Goal: Transaction & Acquisition: Book appointment/travel/reservation

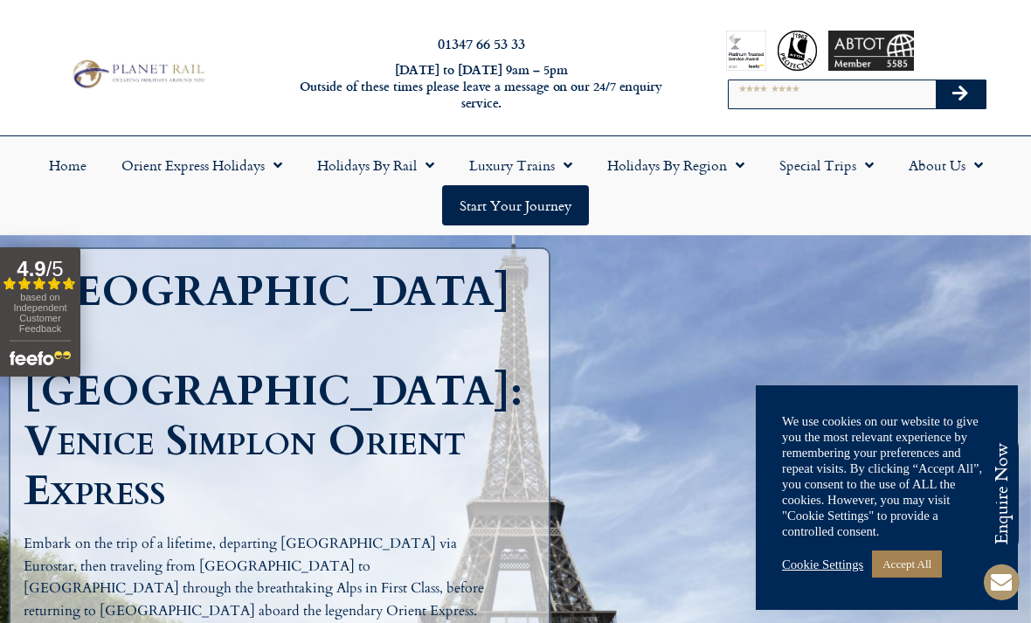
click at [914, 562] on link "Accept All" at bounding box center [907, 564] width 70 height 27
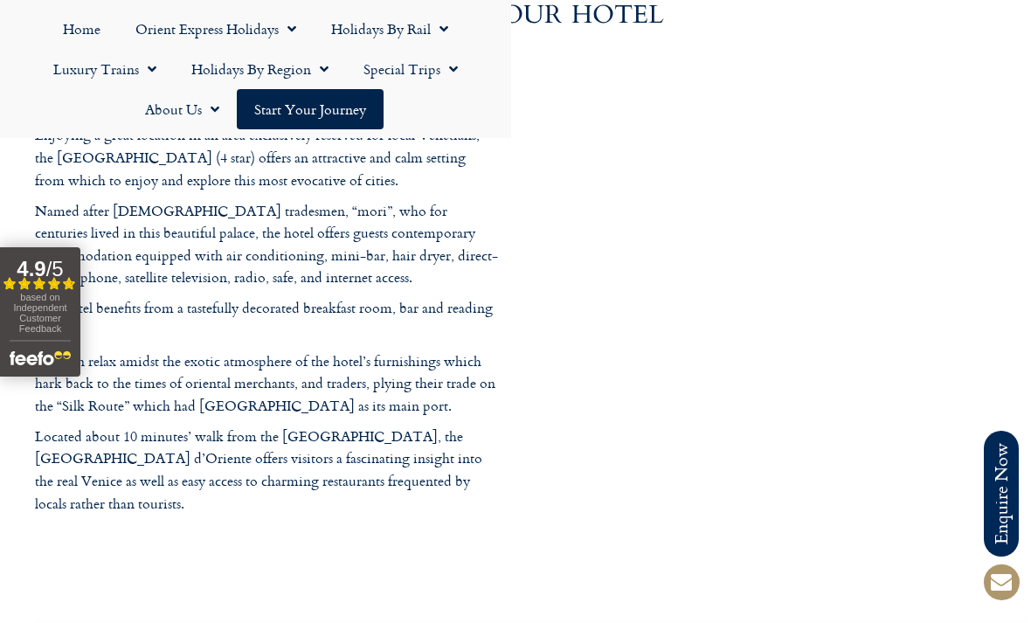
scroll to position [5217, 0]
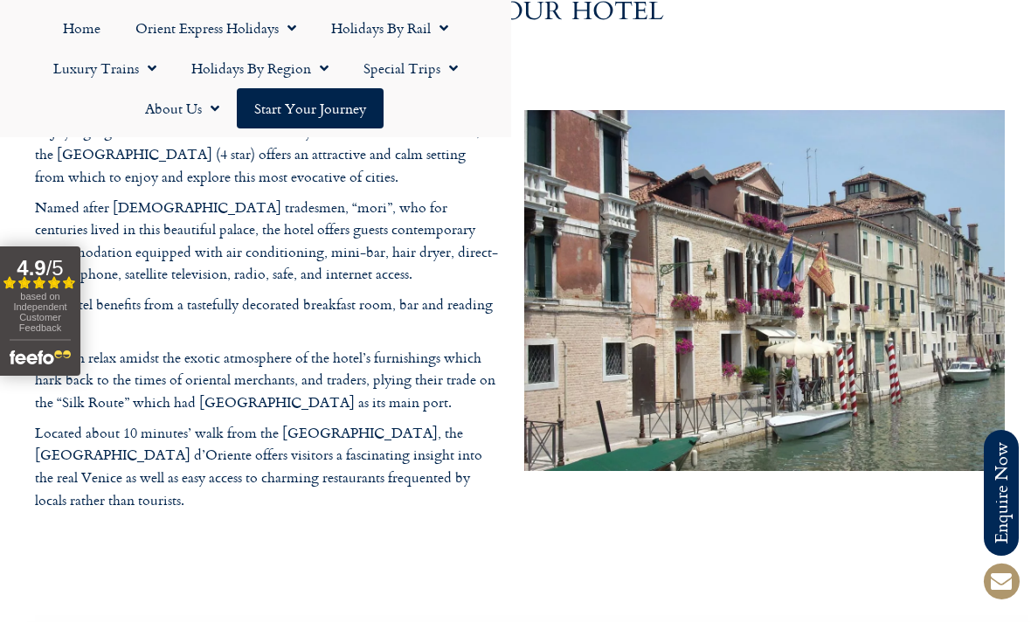
click at [418, 29] on link "Holidays by Rail" at bounding box center [390, 29] width 152 height 40
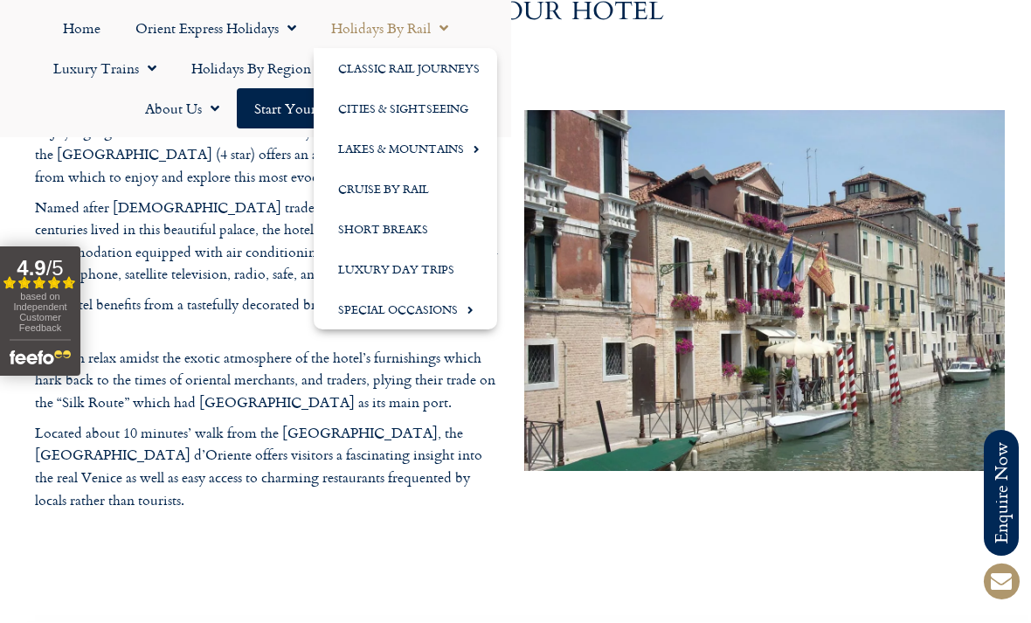
scroll to position [5218, 0]
click at [418, 225] on link "Short Breaks" at bounding box center [406, 230] width 184 height 40
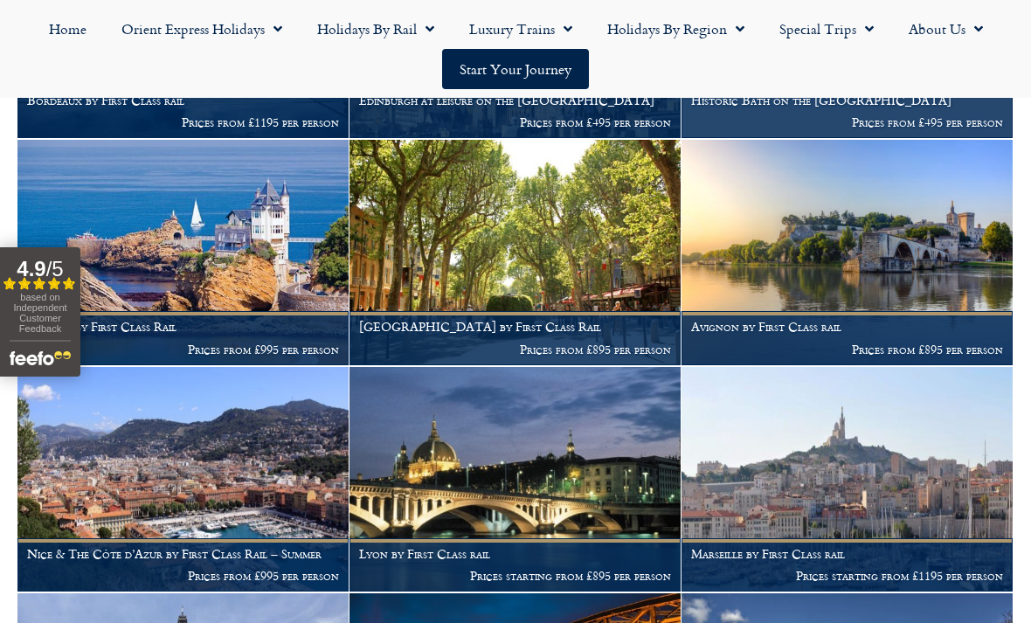
scroll to position [2146, 0]
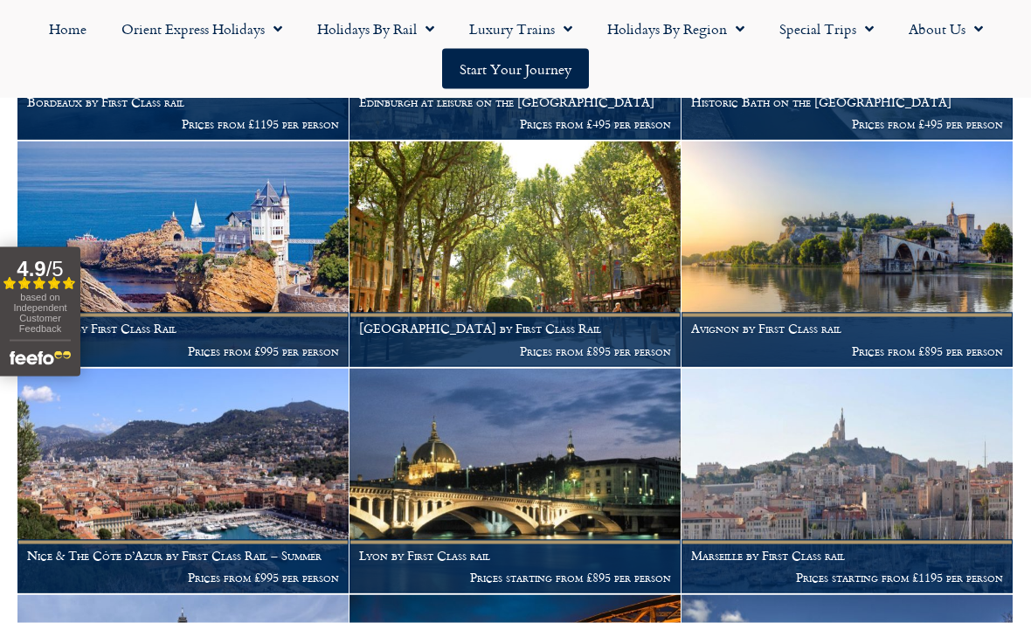
click at [823, 28] on link "Special Trips" at bounding box center [826, 29] width 129 height 40
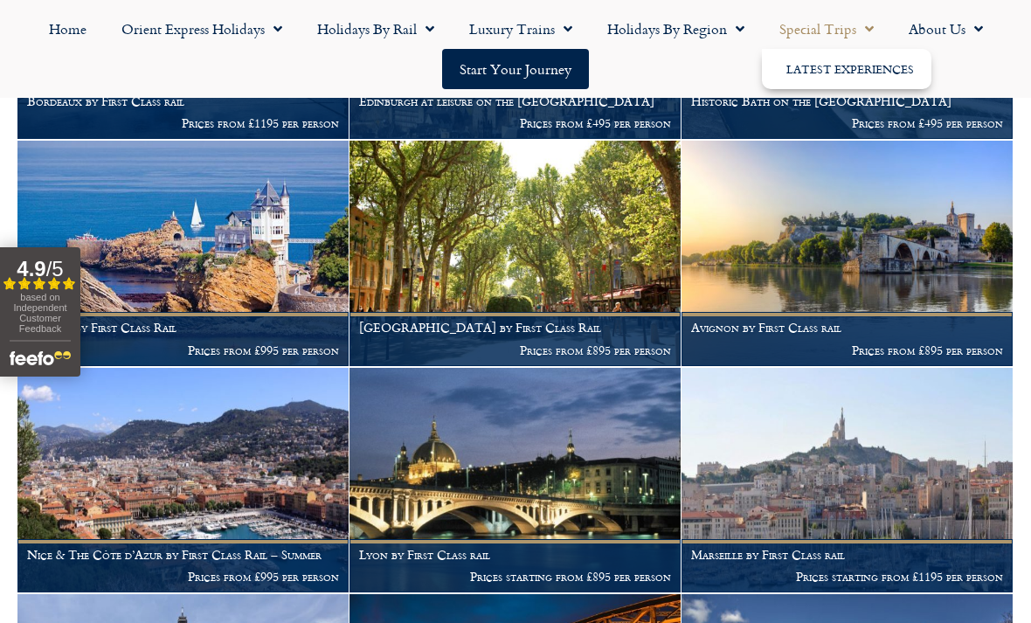
click at [825, 74] on link "Latest Experiences" at bounding box center [847, 69] width 170 height 40
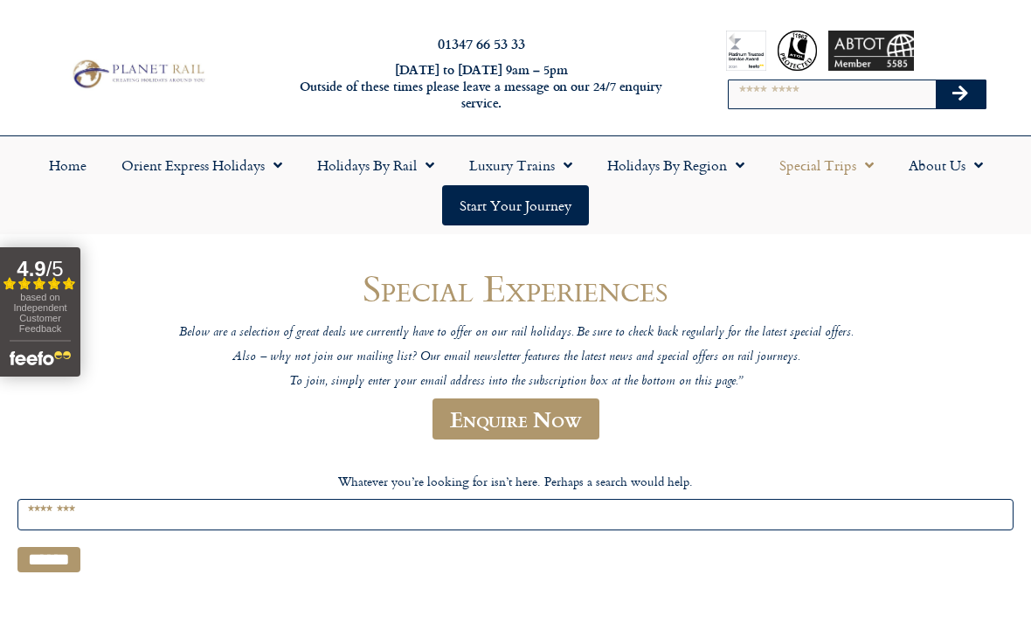
click at [374, 161] on link "Holidays by Rail" at bounding box center [376, 165] width 152 height 40
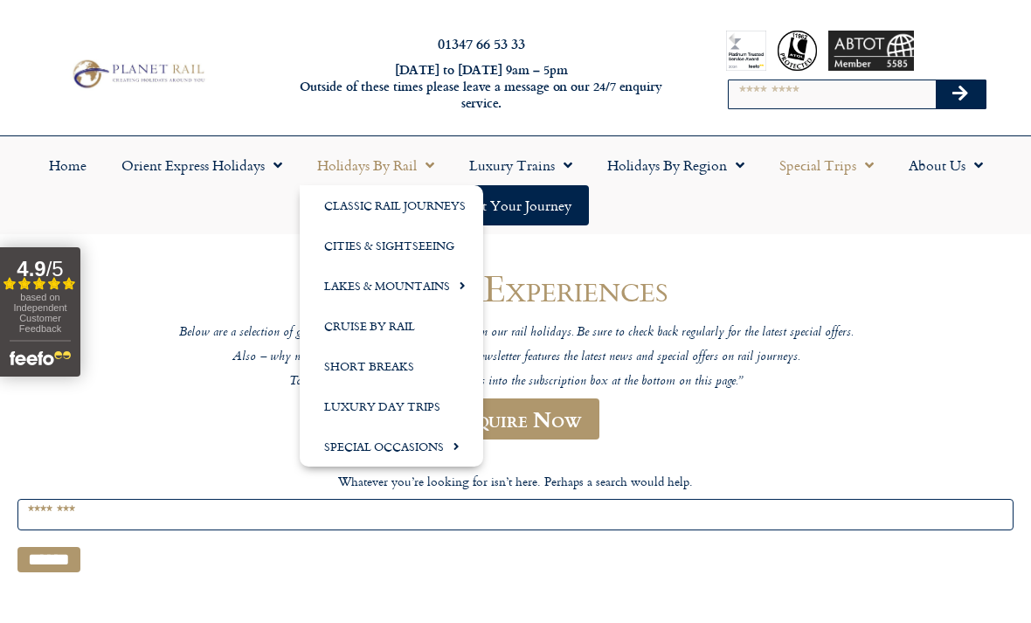
click at [415, 208] on link "Classic Rail Journeys" at bounding box center [392, 205] width 184 height 40
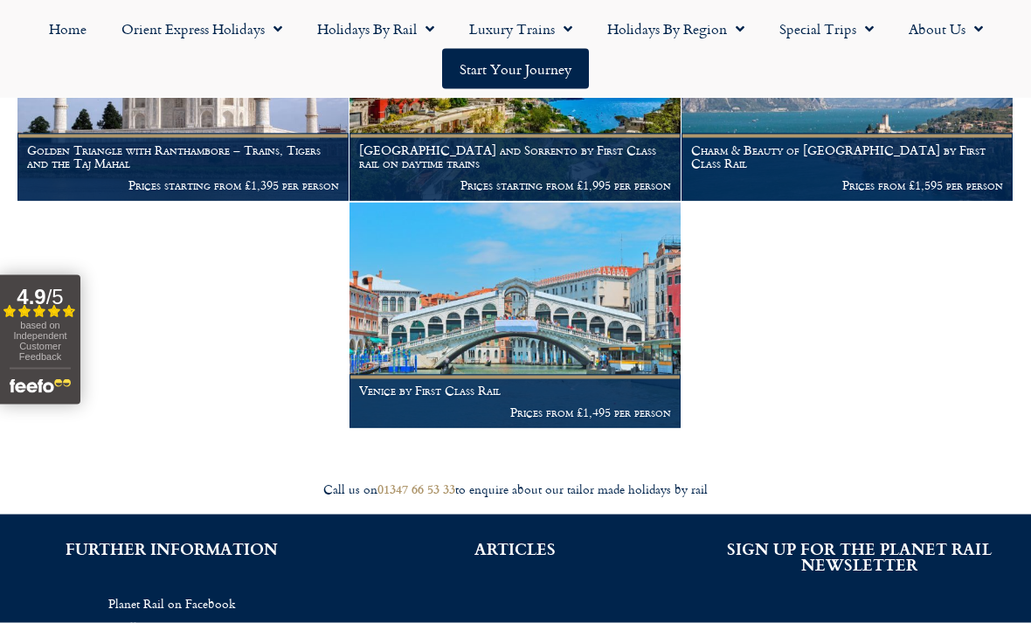
scroll to position [1559, 0]
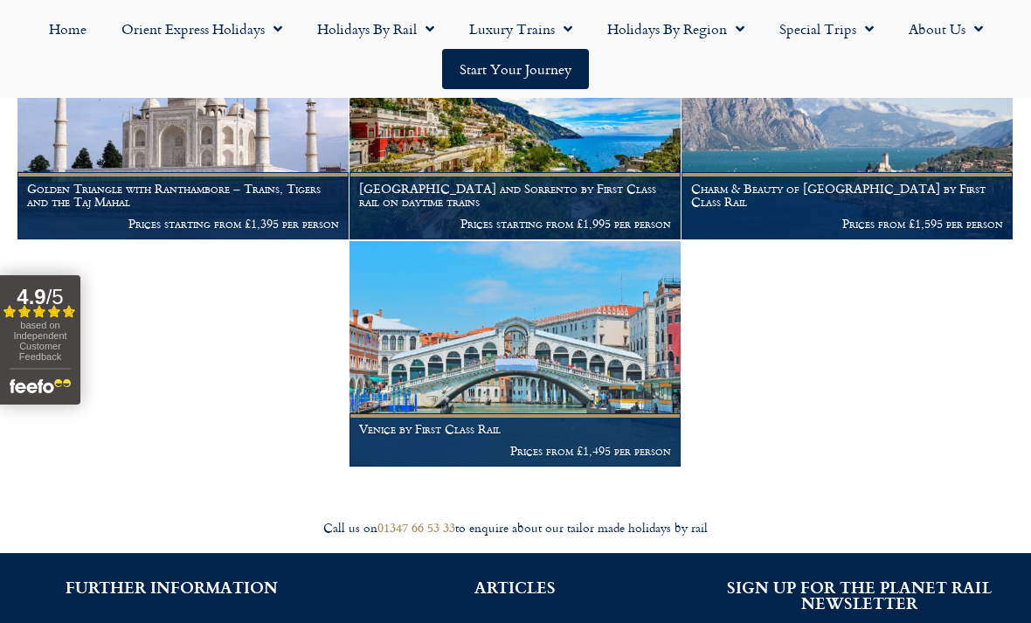
click at [535, 358] on img at bounding box center [515, 354] width 331 height 226
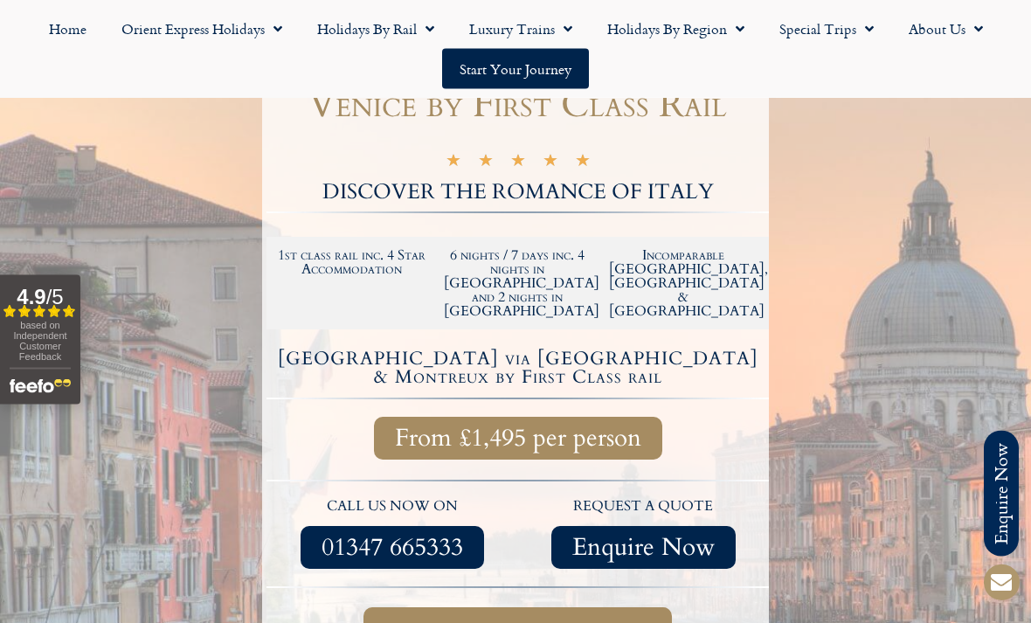
scroll to position [219, 0]
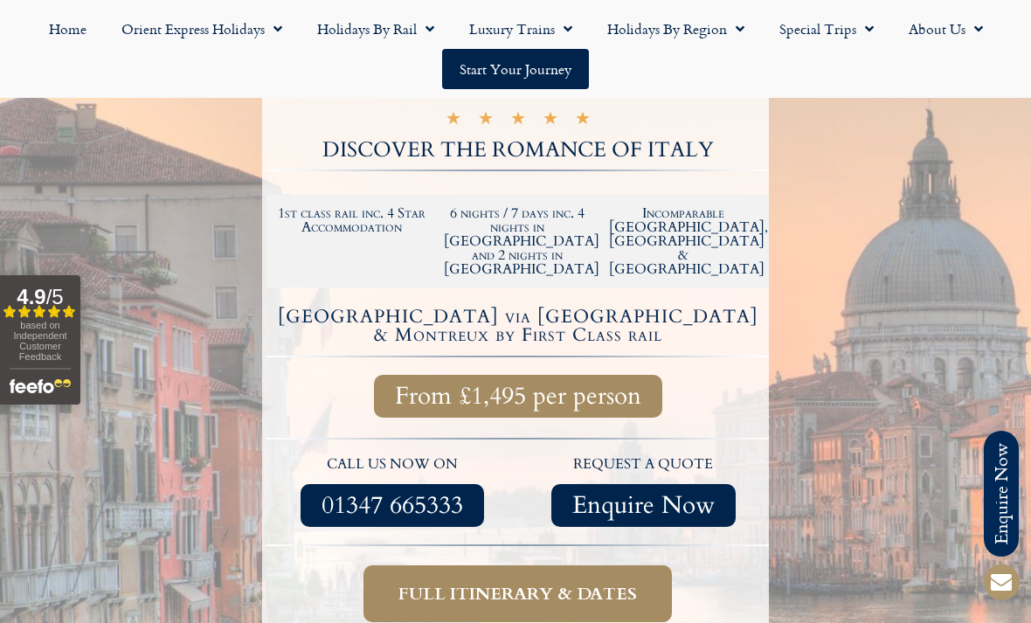
click at [520, 583] on span "Full itinerary & dates" at bounding box center [518, 594] width 239 height 22
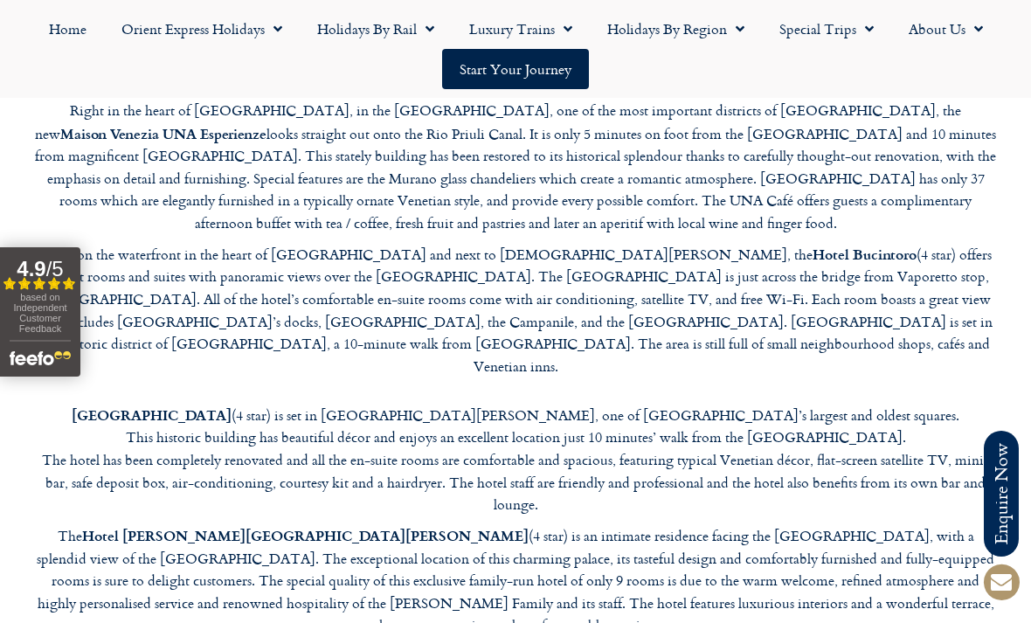
scroll to position [4653, 0]
